Goal: Task Accomplishment & Management: Use online tool/utility

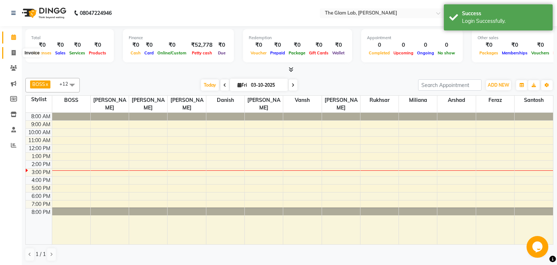
click at [18, 53] on span at bounding box center [13, 53] width 13 height 8
select select "8277"
select select "service"
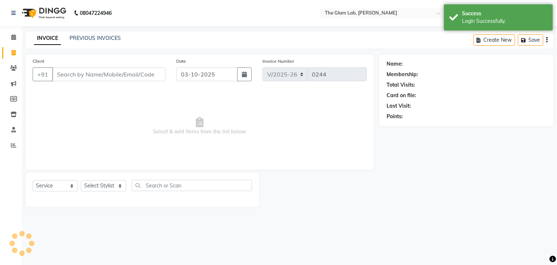
click at [87, 77] on input "Client" at bounding box center [108, 75] width 113 height 14
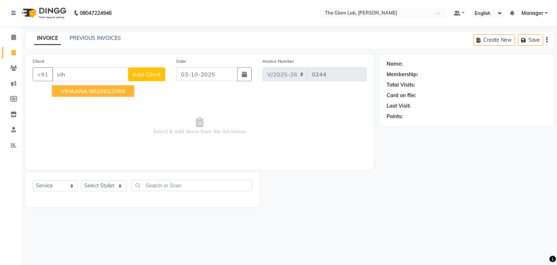
click at [69, 95] on button "VIHAANA 9820622066" at bounding box center [93, 91] width 82 height 12
type input "9820622066"
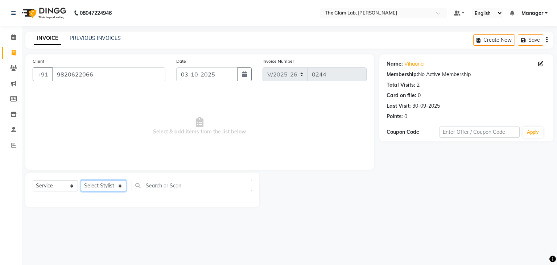
click at [81, 180] on select "Select Stylist [PERSON_NAME] [PERSON_NAME] BOSS Danish Feraz Manager [PERSON_NA…" at bounding box center [103, 185] width 45 height 11
select select "79465"
click option "[PERSON_NAME]" at bounding box center [0, 0] width 0 height 0
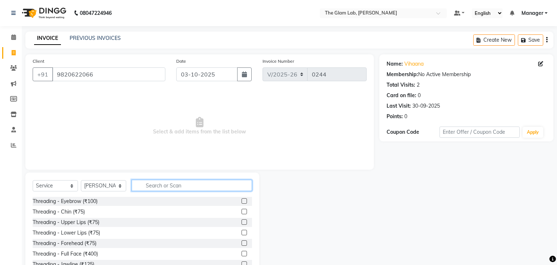
click at [162, 187] on input "text" at bounding box center [192, 185] width 120 height 11
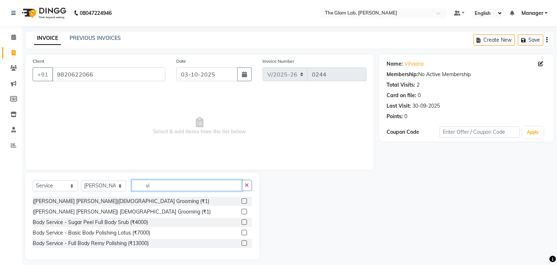
type input "v"
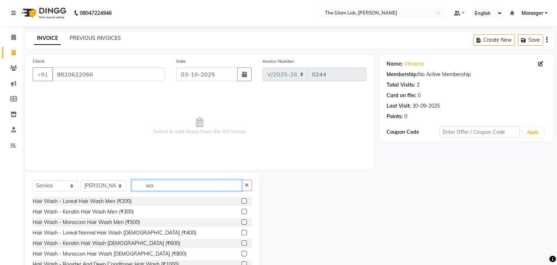
type input "w"
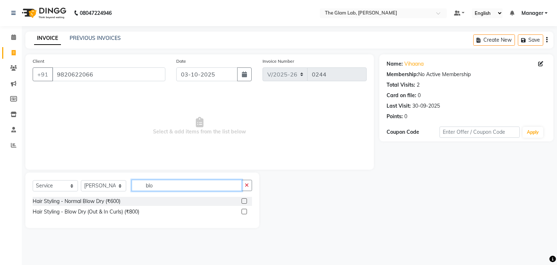
type input "blo"
click at [180, 198] on div "Hair Styling - Normal Blow Dry (₹600)" at bounding box center [143, 201] width 220 height 9
click at [180, 200] on div "Hair Styling - Normal Blow Dry (₹600)" at bounding box center [143, 201] width 220 height 9
click at [181, 204] on div "Hair Styling - Normal Blow Dry (₹600)" at bounding box center [143, 201] width 220 height 9
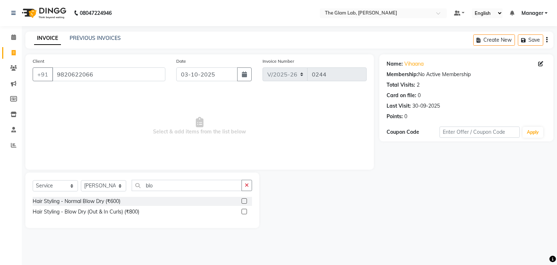
click at [244, 201] on label at bounding box center [244, 201] width 5 height 5
click at [244, 201] on input "checkbox" at bounding box center [244, 201] width 5 height 5
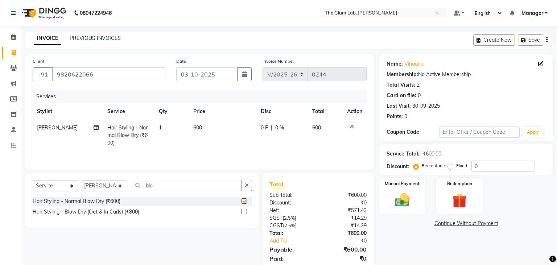
checkbox input "false"
click at [197, 130] on span "600" at bounding box center [197, 127] width 9 height 7
select select "79465"
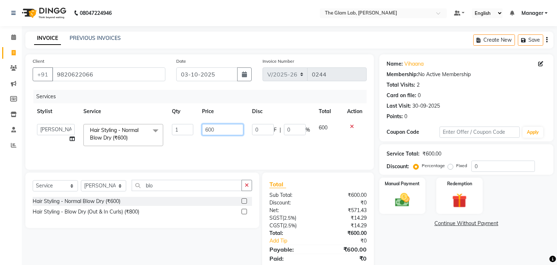
click at [211, 128] on input "600" at bounding box center [222, 129] width 41 height 11
type input "630"
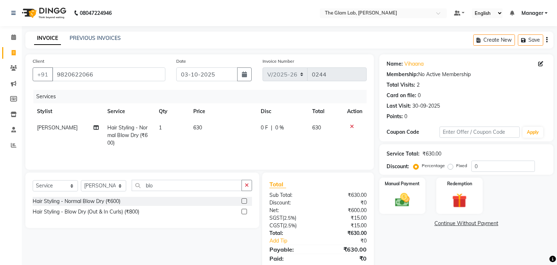
click at [255, 152] on div "Services Stylist Service Qty Price Disc Total Action [PERSON_NAME] Hair Styling…" at bounding box center [200, 126] width 334 height 73
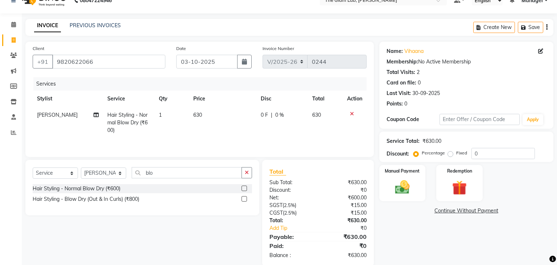
scroll to position [25, 0]
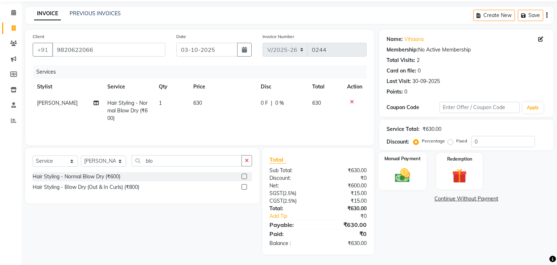
click at [414, 164] on div "Manual Payment" at bounding box center [403, 171] width 48 height 38
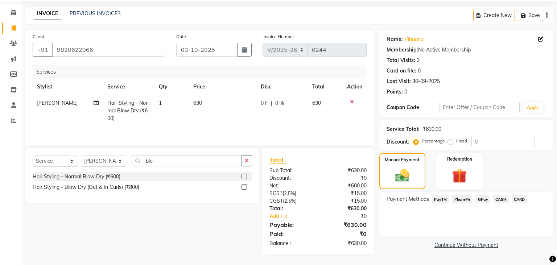
click at [499, 198] on span "CASH" at bounding box center [502, 199] width 16 height 8
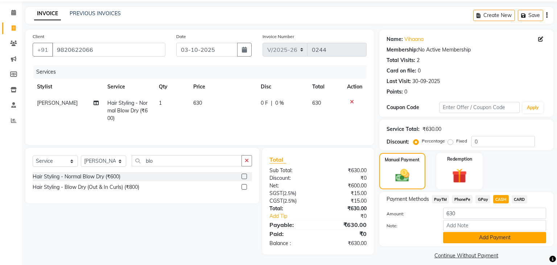
click at [508, 236] on button "Add Payment" at bounding box center [494, 237] width 103 height 11
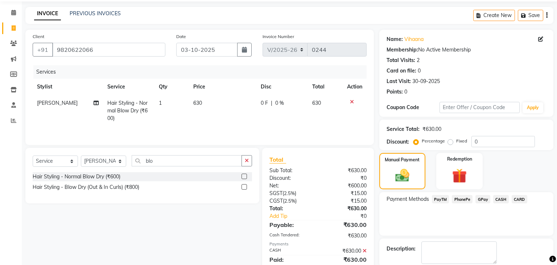
scroll to position [61, 0]
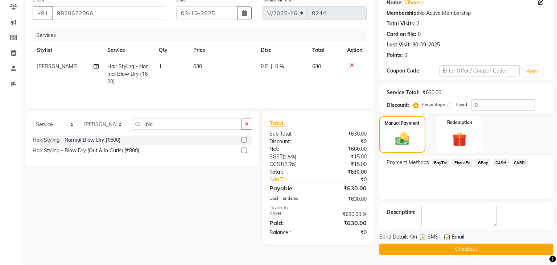
click at [449, 240] on label at bounding box center [447, 237] width 5 height 5
click at [449, 240] on input "checkbox" at bounding box center [447, 238] width 5 height 5
checkbox input "false"
click at [424, 238] on label at bounding box center [422, 237] width 5 height 5
click at [424, 238] on input "checkbox" at bounding box center [422, 238] width 5 height 5
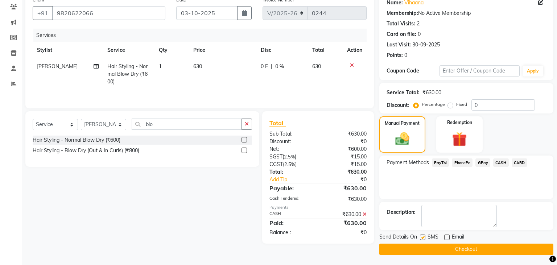
checkbox input "false"
click at [447, 250] on button "Checkout" at bounding box center [467, 249] width 174 height 11
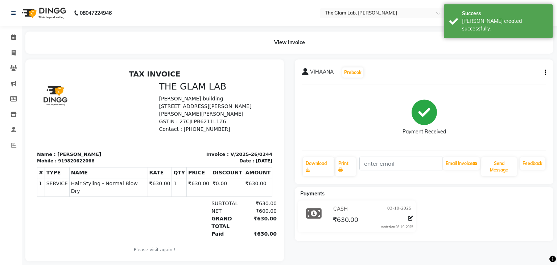
scroll to position [7, 0]
